Goal: Transaction & Acquisition: Purchase product/service

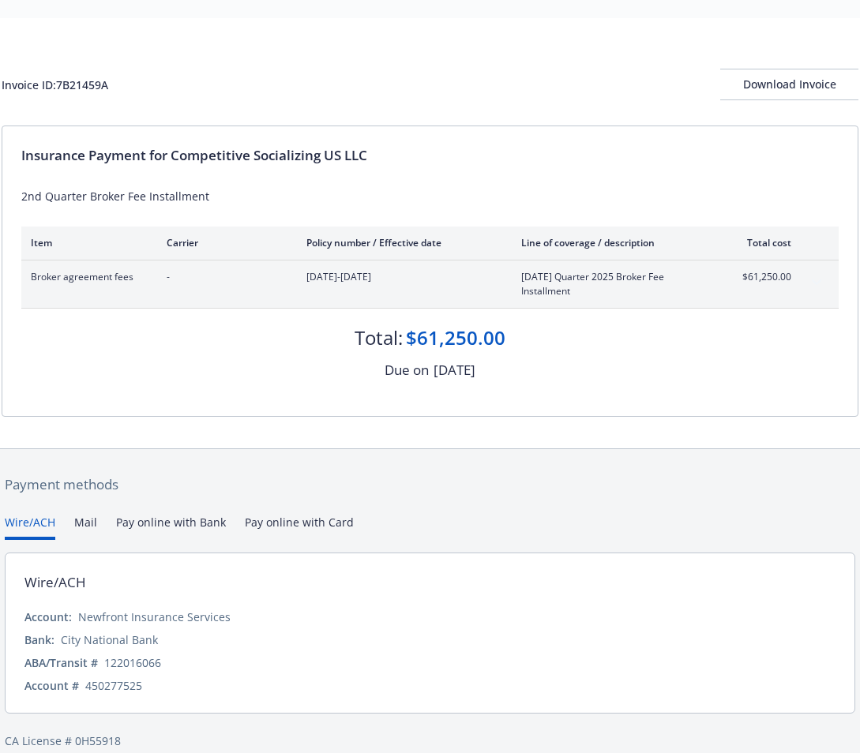
scroll to position [60, 0]
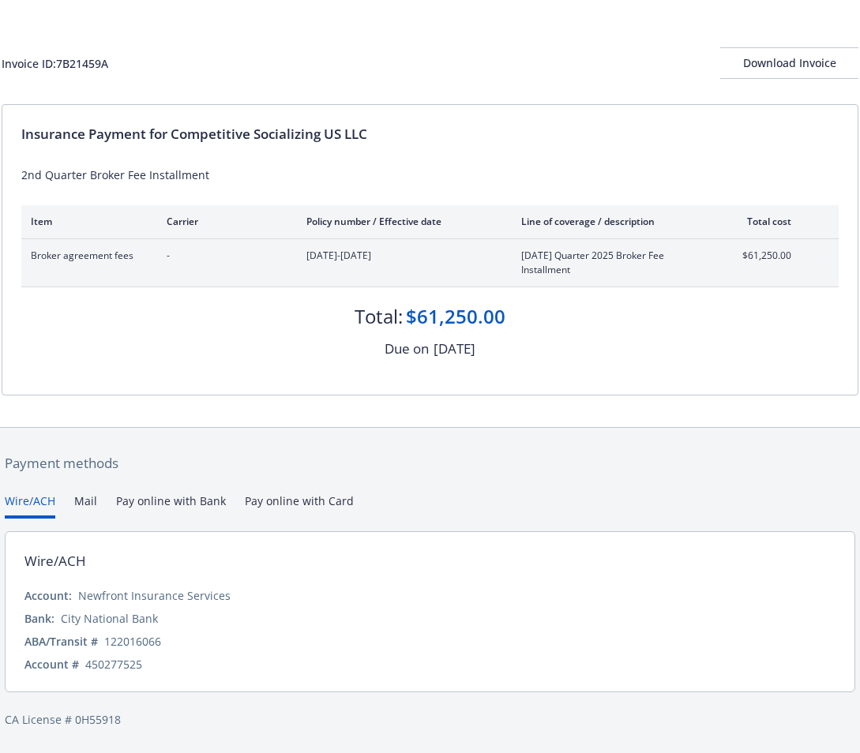
click at [152, 499] on button "Pay online with Bank" at bounding box center [171, 506] width 110 height 26
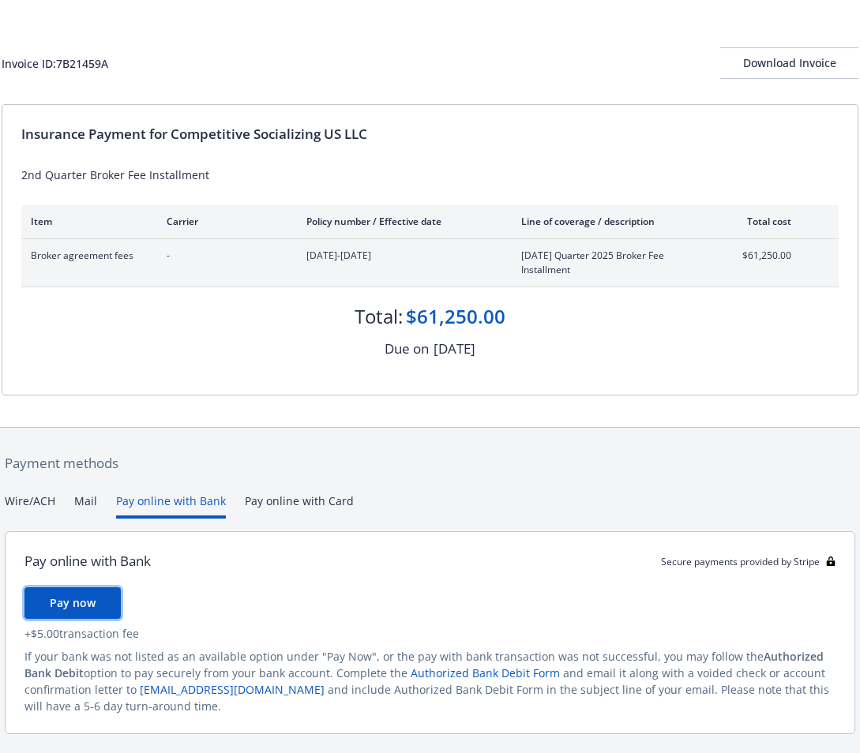
click at [73, 604] on span "Pay now" at bounding box center [73, 602] width 46 height 15
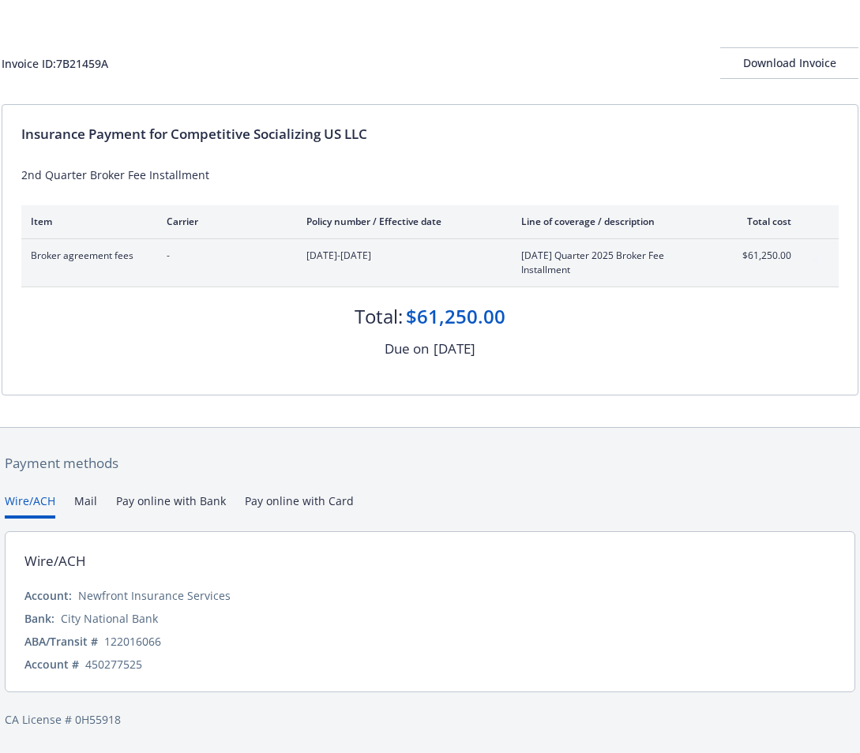
click at [43, 501] on button "Wire/ACH" at bounding box center [30, 506] width 51 height 26
drag, startPoint x: 350, startPoint y: 350, endPoint x: 542, endPoint y: 346, distance: 191.8
click at [542, 346] on div "Due on [DATE]" at bounding box center [429, 349] width 817 height 21
drag, startPoint x: 542, startPoint y: 346, endPoint x: 309, endPoint y: 357, distance: 233.1
click at [309, 357] on div "Due on [DATE]" at bounding box center [429, 349] width 817 height 21
